Goal: Transaction & Acquisition: Purchase product/service

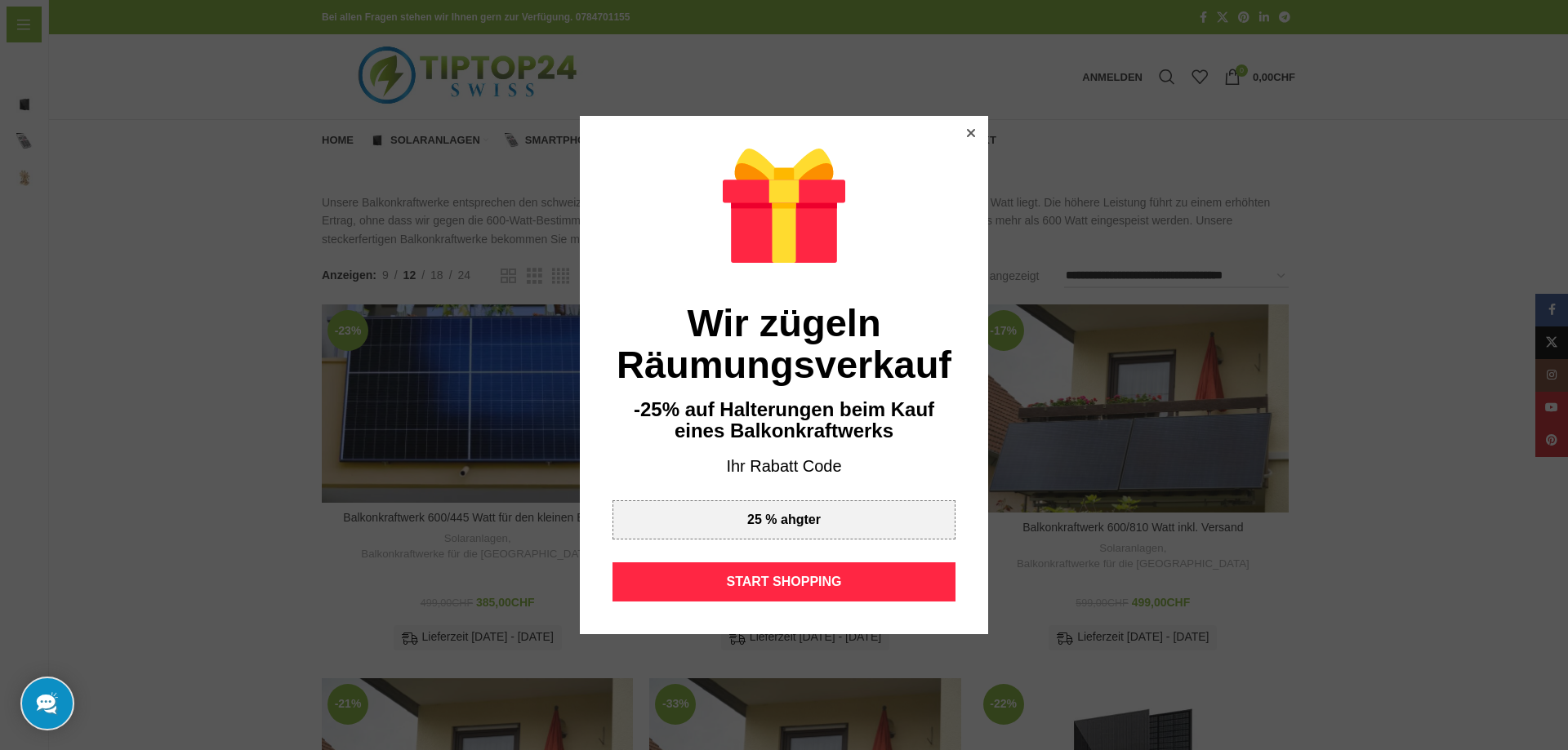
click at [971, 132] on icon at bounding box center [971, 133] width 8 height 8
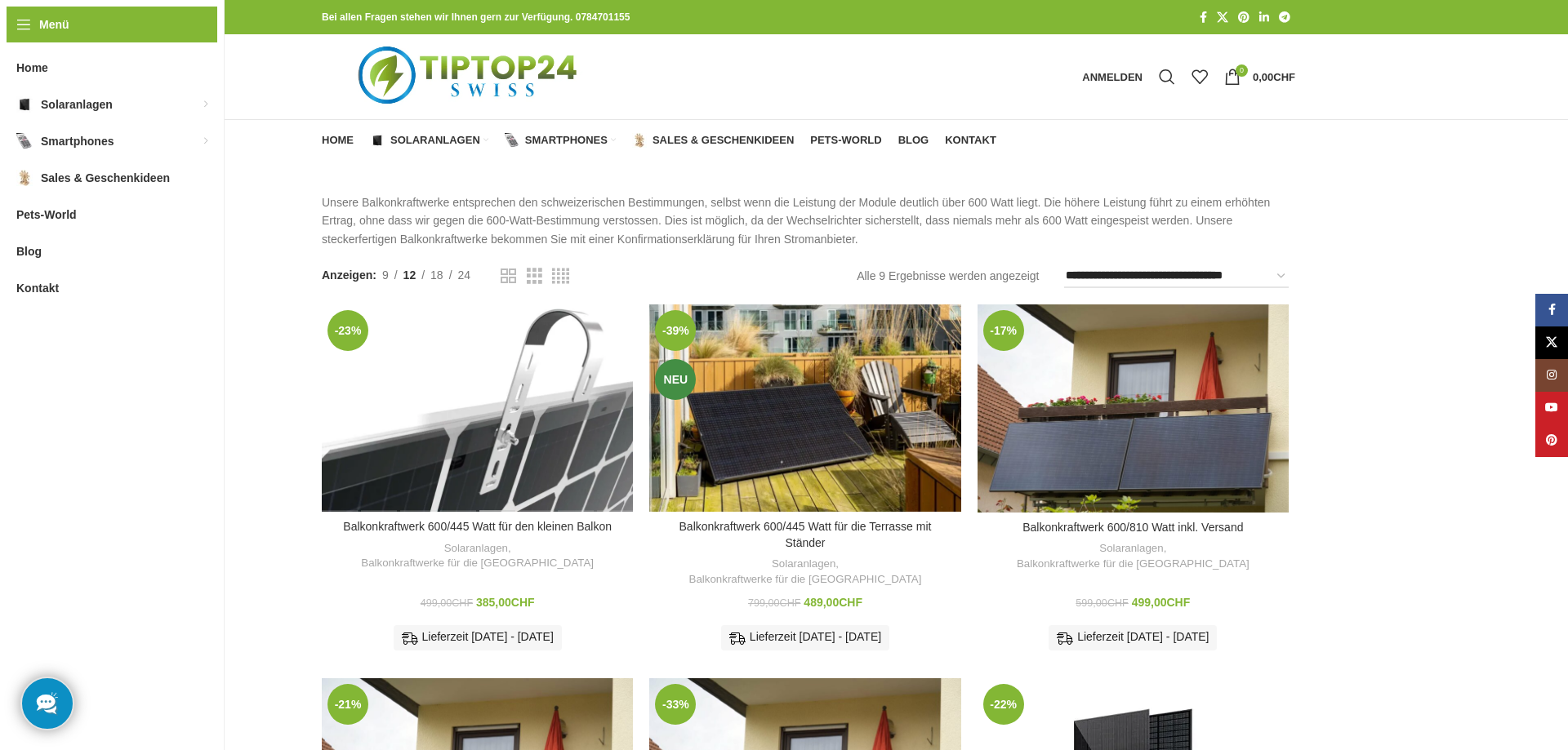
click at [477, 448] on div "Balkonkraftwerk 600/445 Watt für den kleinen Balkon" at bounding box center [497, 408] width 39 height 207
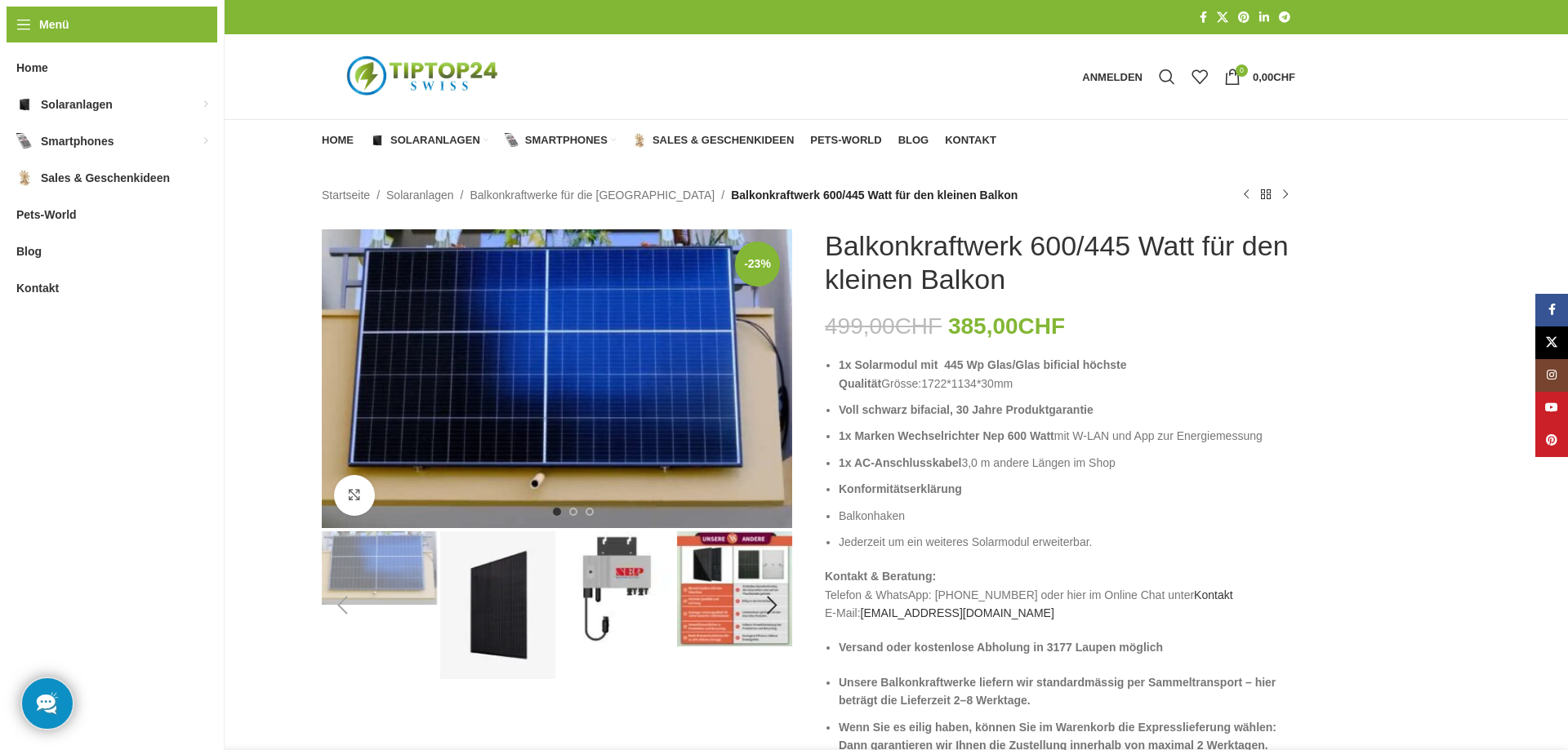
click at [495, 598] on img "2 / 8" at bounding box center [498, 605] width 115 height 148
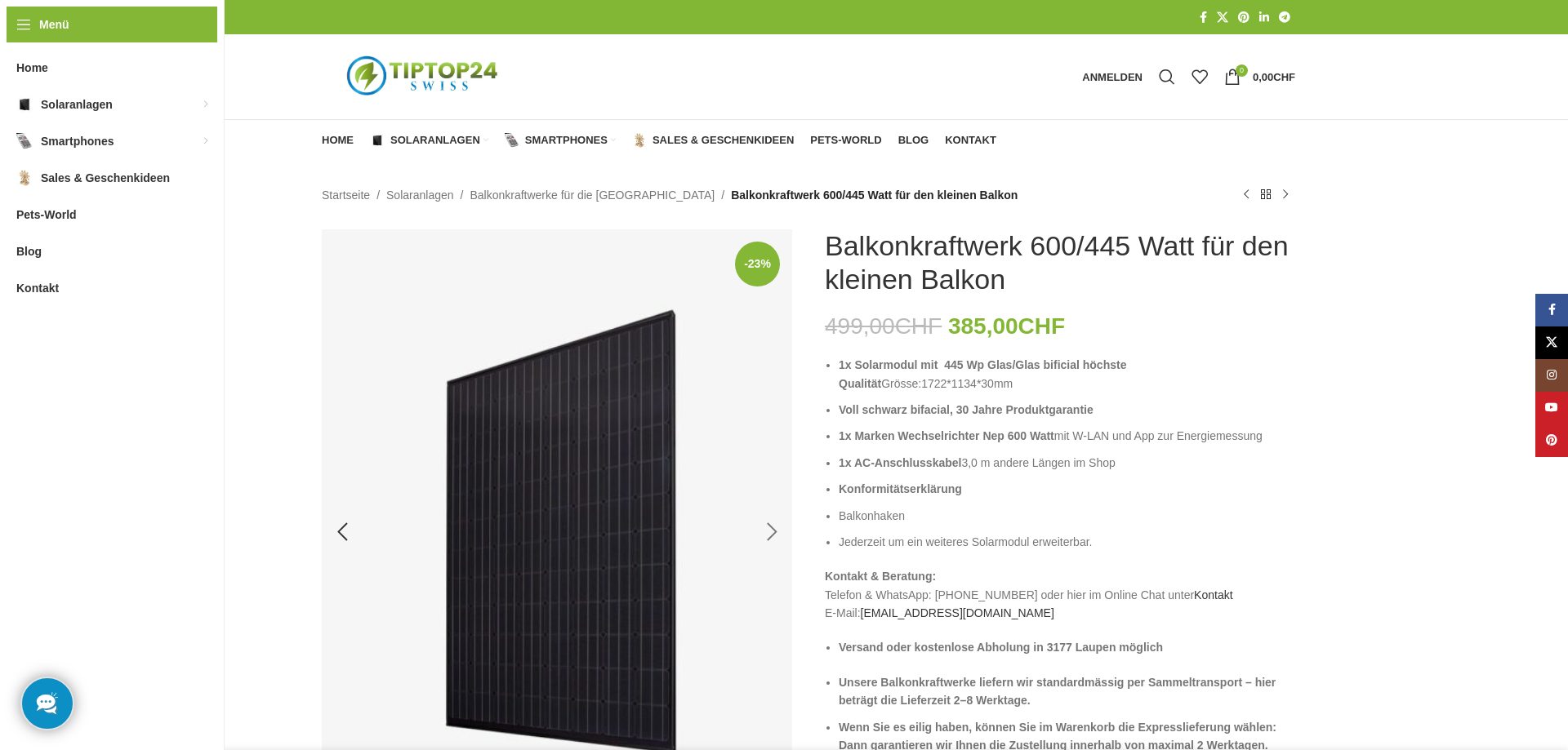
click at [768, 532] on div "Next slide" at bounding box center [772, 533] width 41 height 41
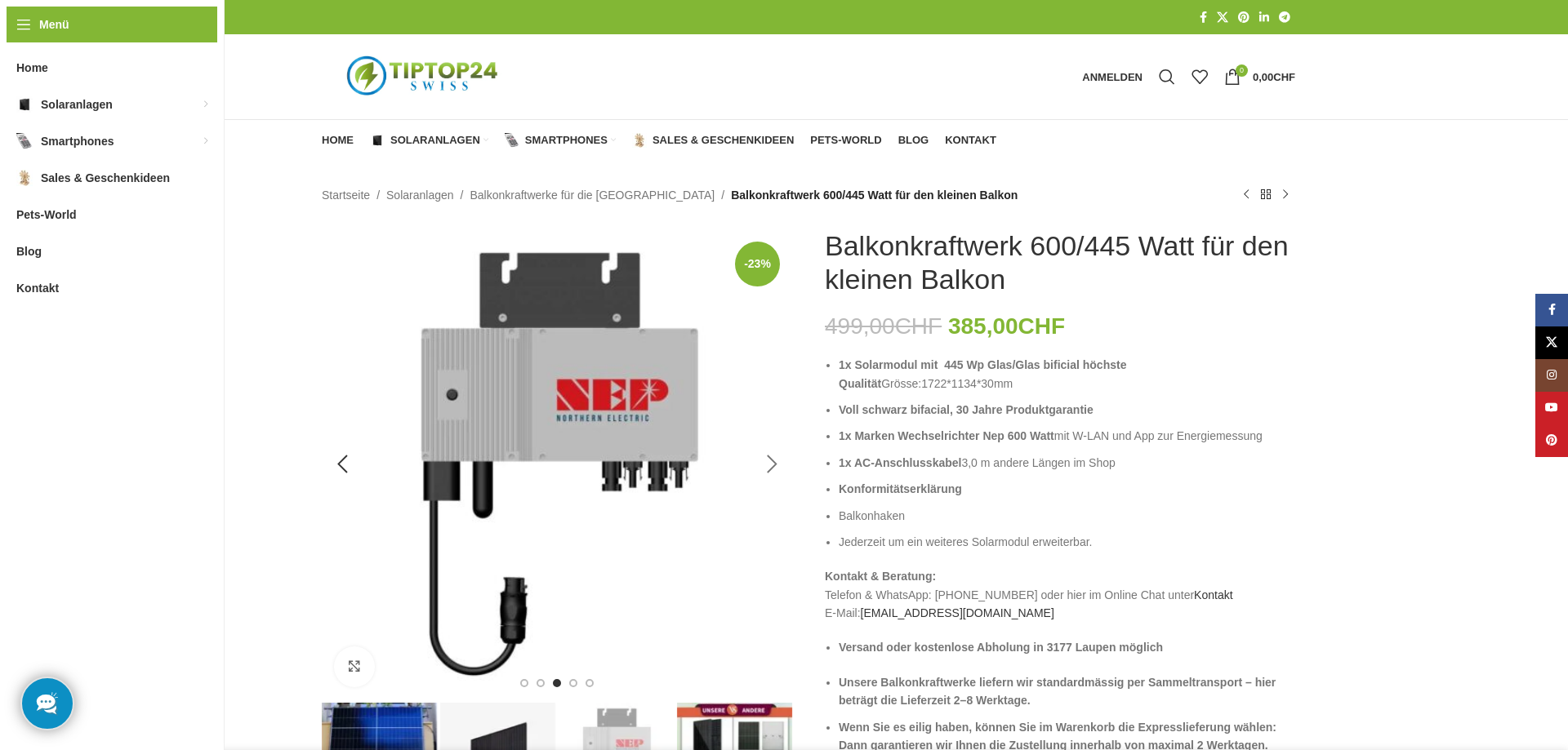
click at [768, 456] on div "Next slide" at bounding box center [772, 464] width 41 height 41
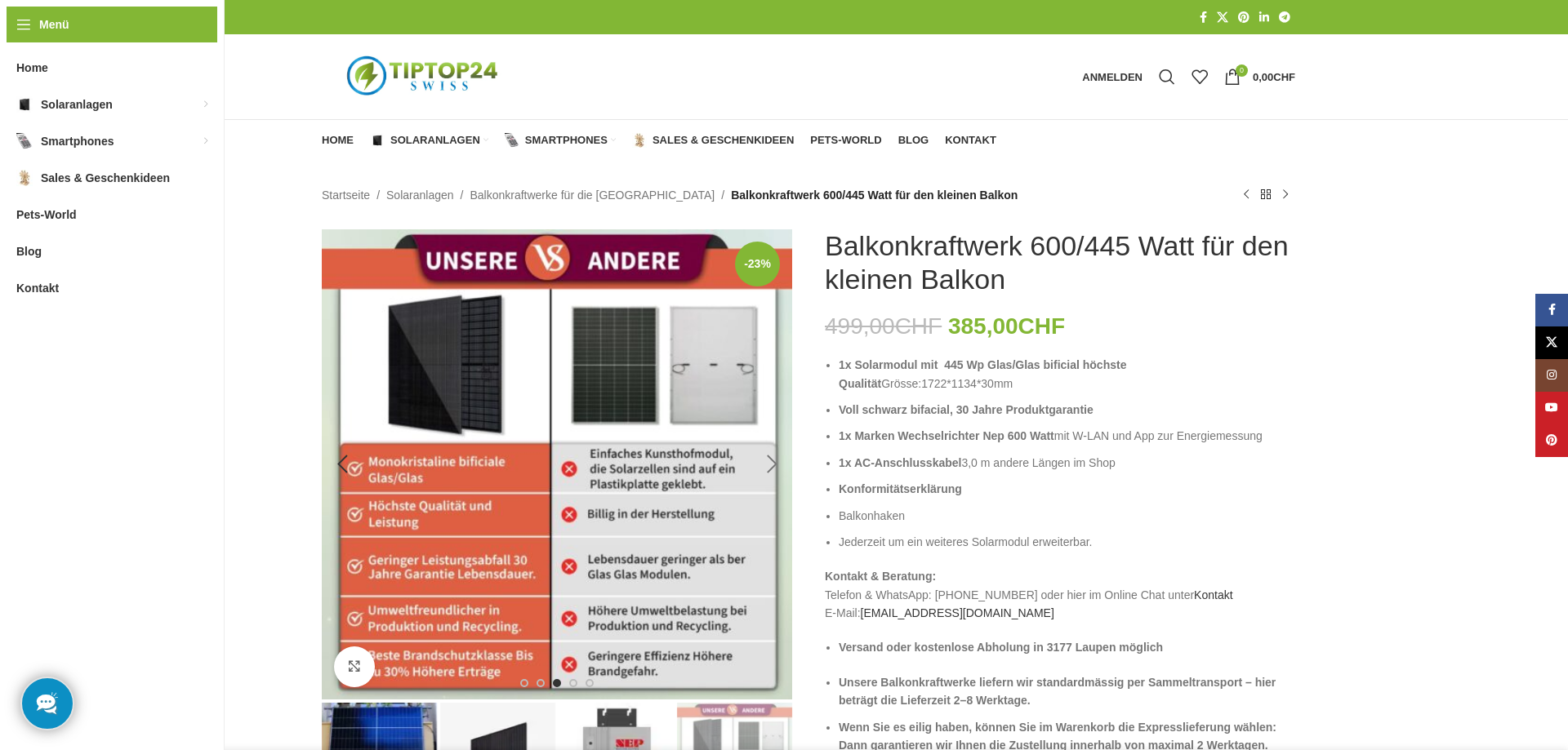
click at [768, 456] on div "Next slide" at bounding box center [772, 464] width 41 height 41
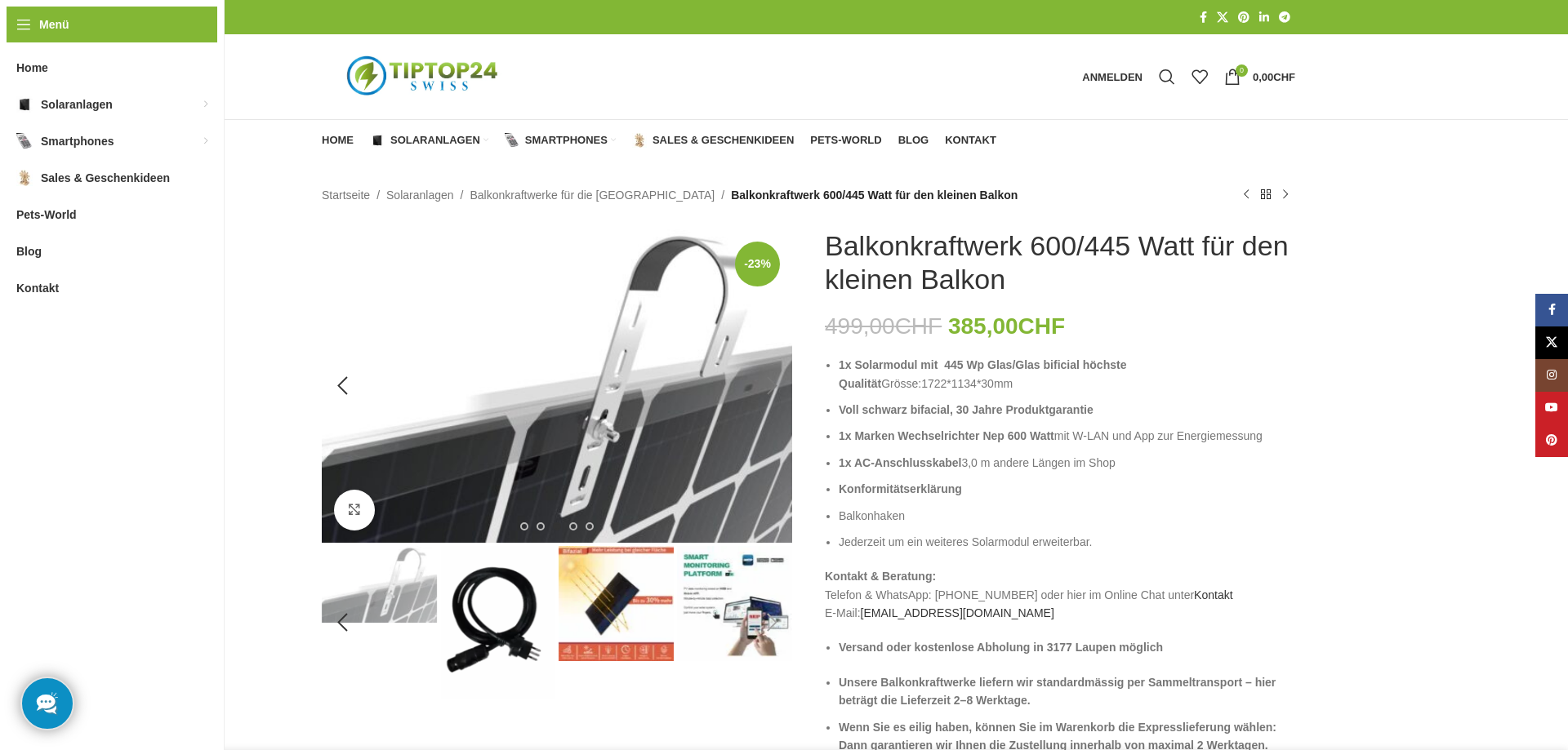
click at [768, 456] on img "5 / 8" at bounding box center [557, 386] width 470 height 314
